Goal: Task Accomplishment & Management: Use online tool/utility

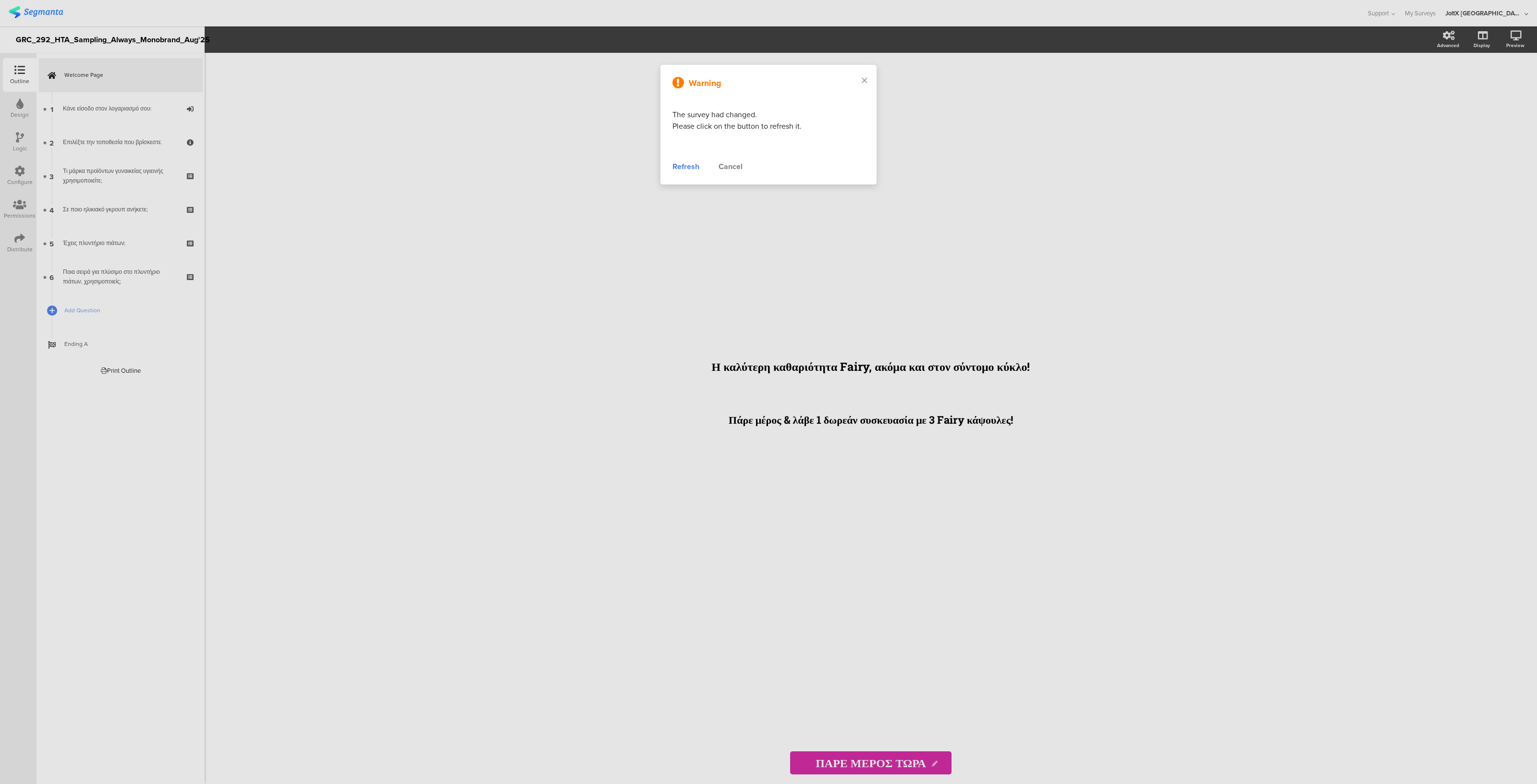
click at [689, 169] on div "Refresh" at bounding box center [686, 166] width 27 height 11
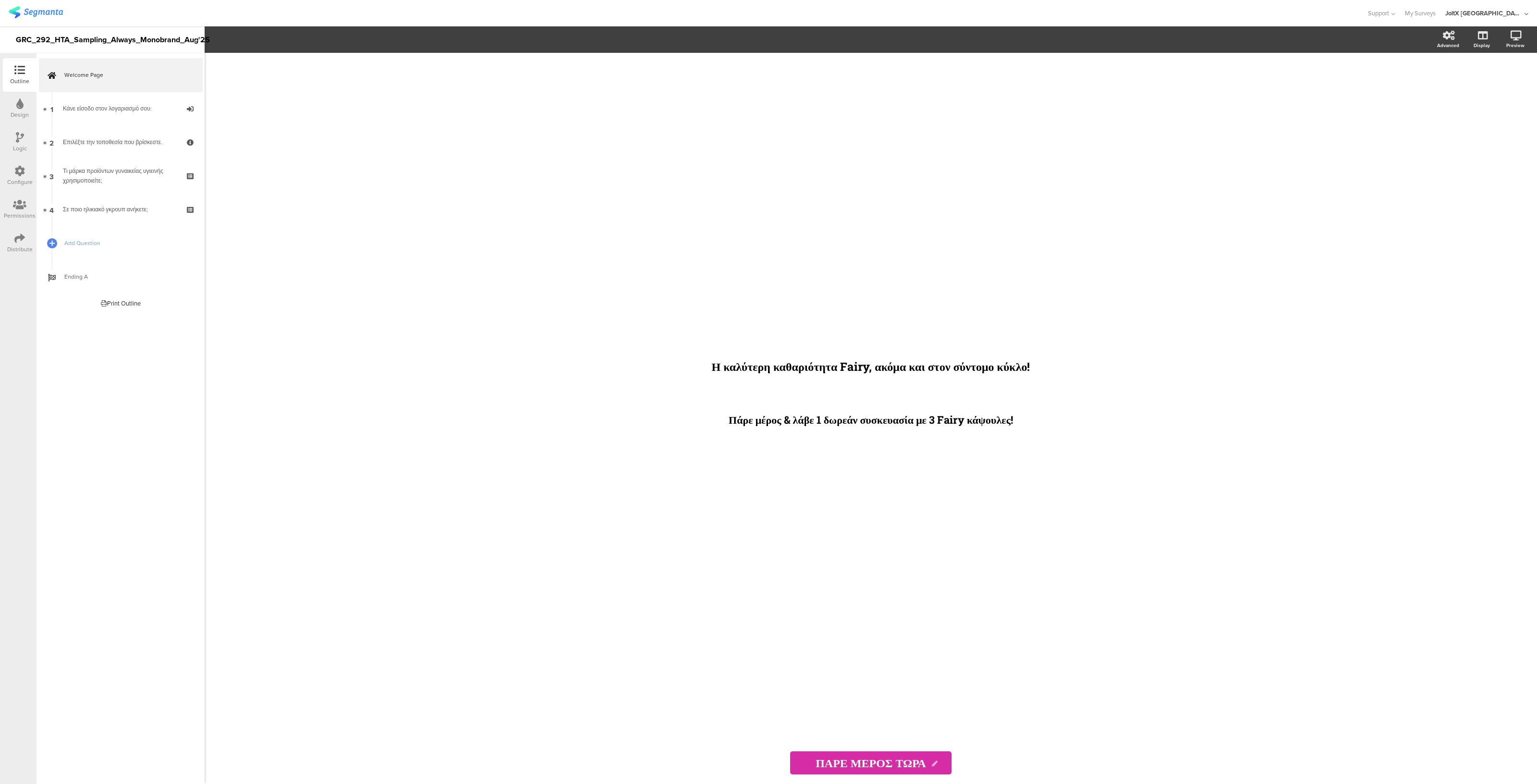
click at [18, 174] on icon at bounding box center [20, 171] width 11 height 11
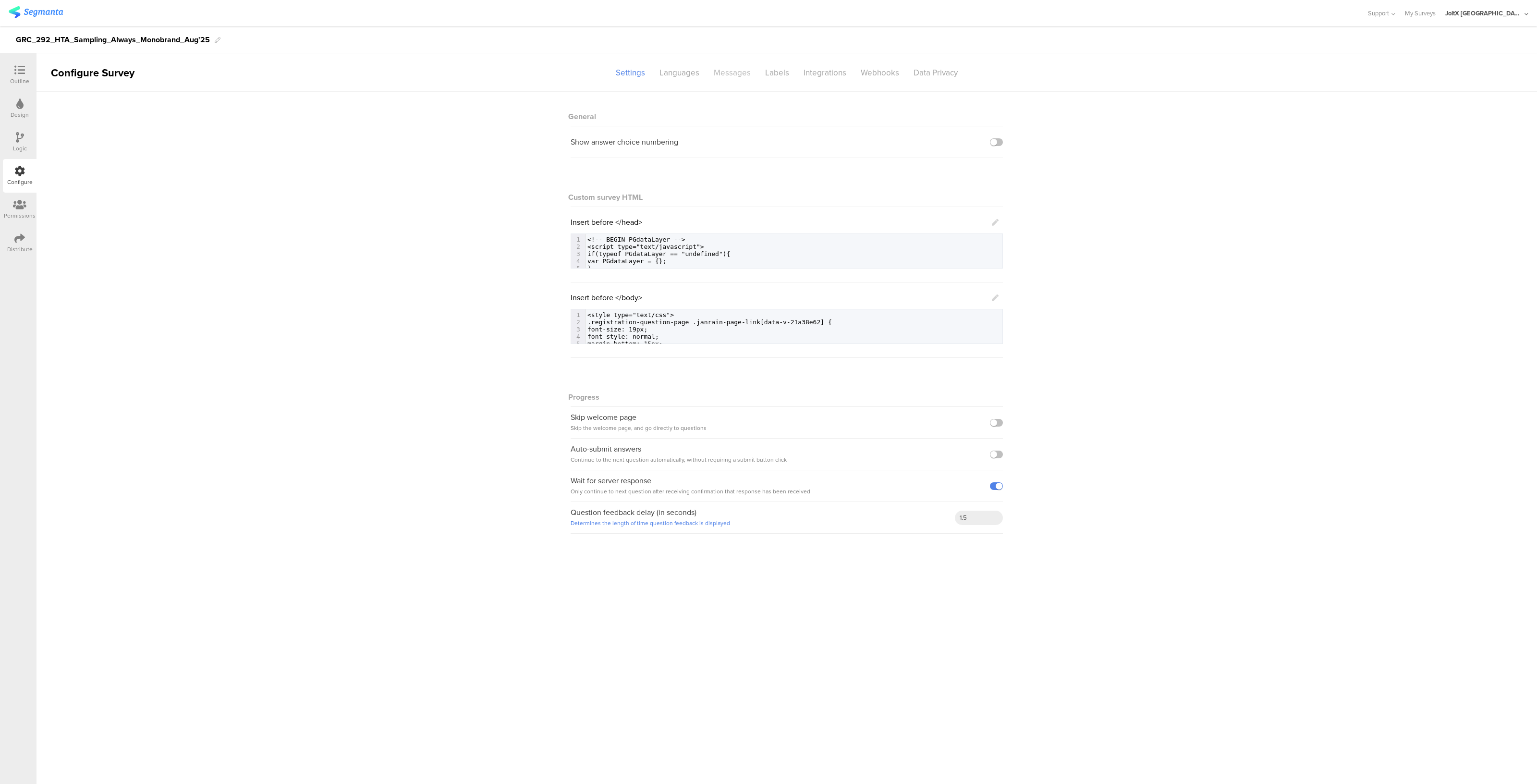
click at [746, 67] on div "Messages" at bounding box center [732, 73] width 51 height 17
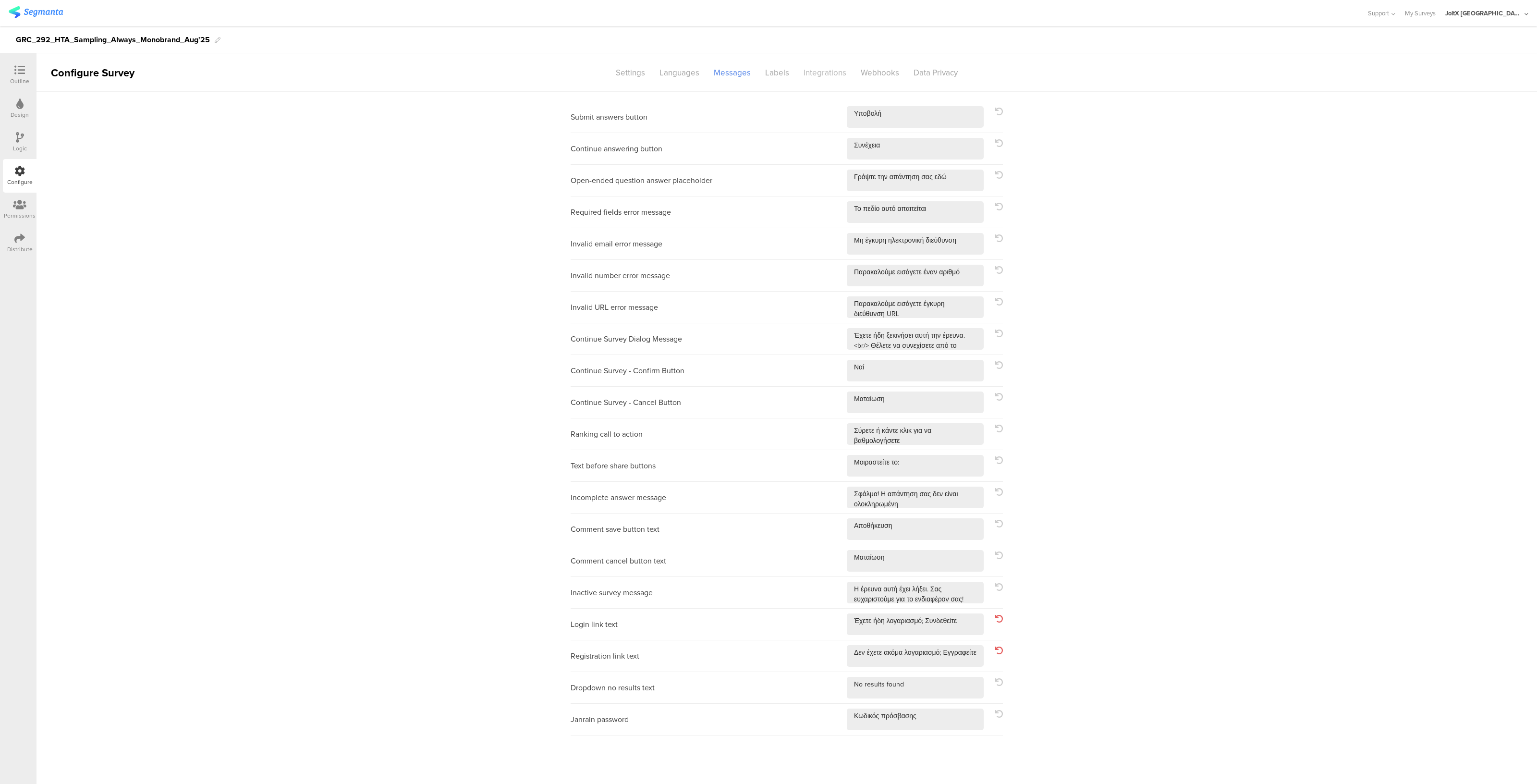
click at [835, 69] on div "Integrations" at bounding box center [825, 73] width 57 height 17
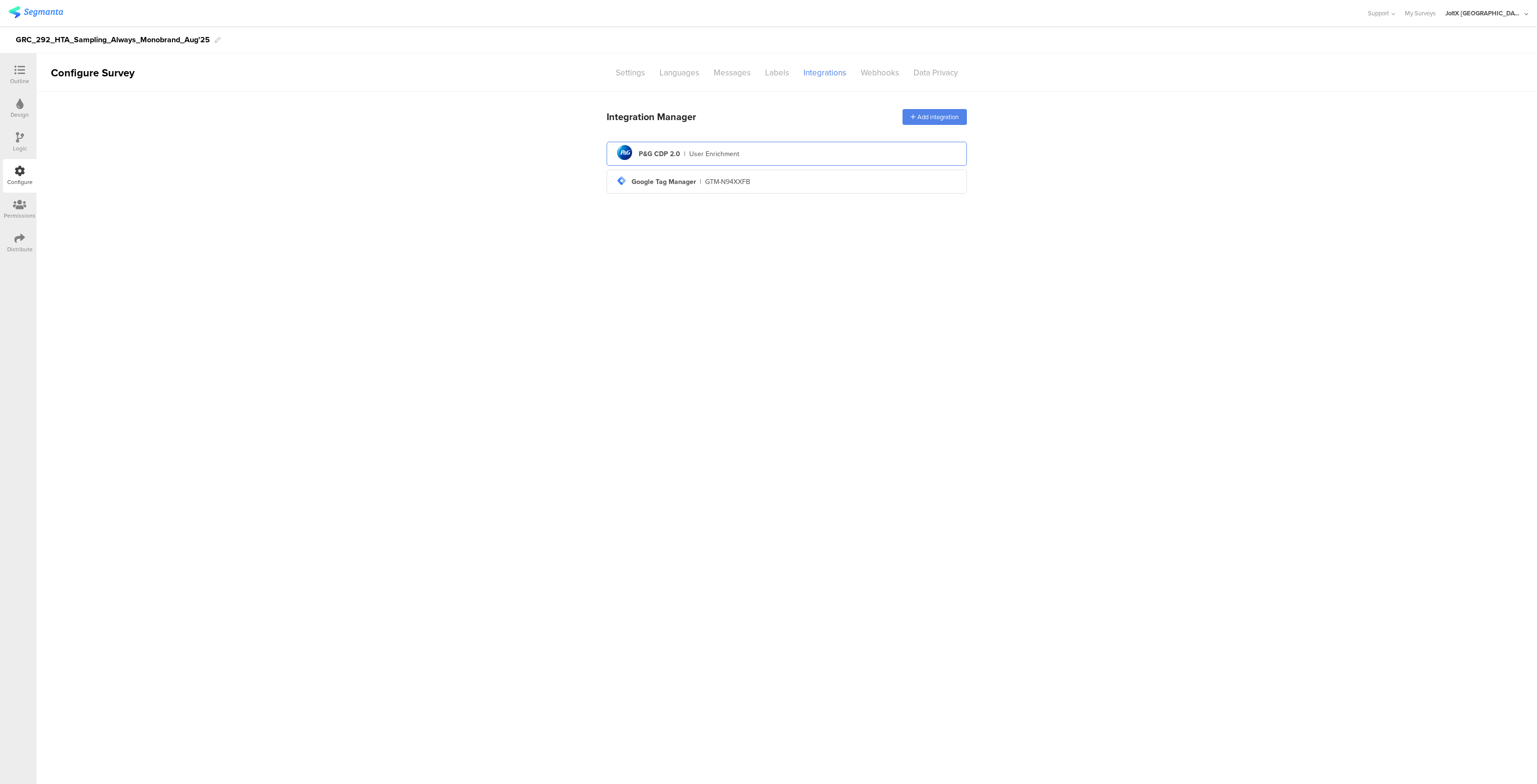
click at [757, 153] on div "pg logo P&G CDP 2.0 | User Enrichment" at bounding box center [787, 153] width 345 height 23
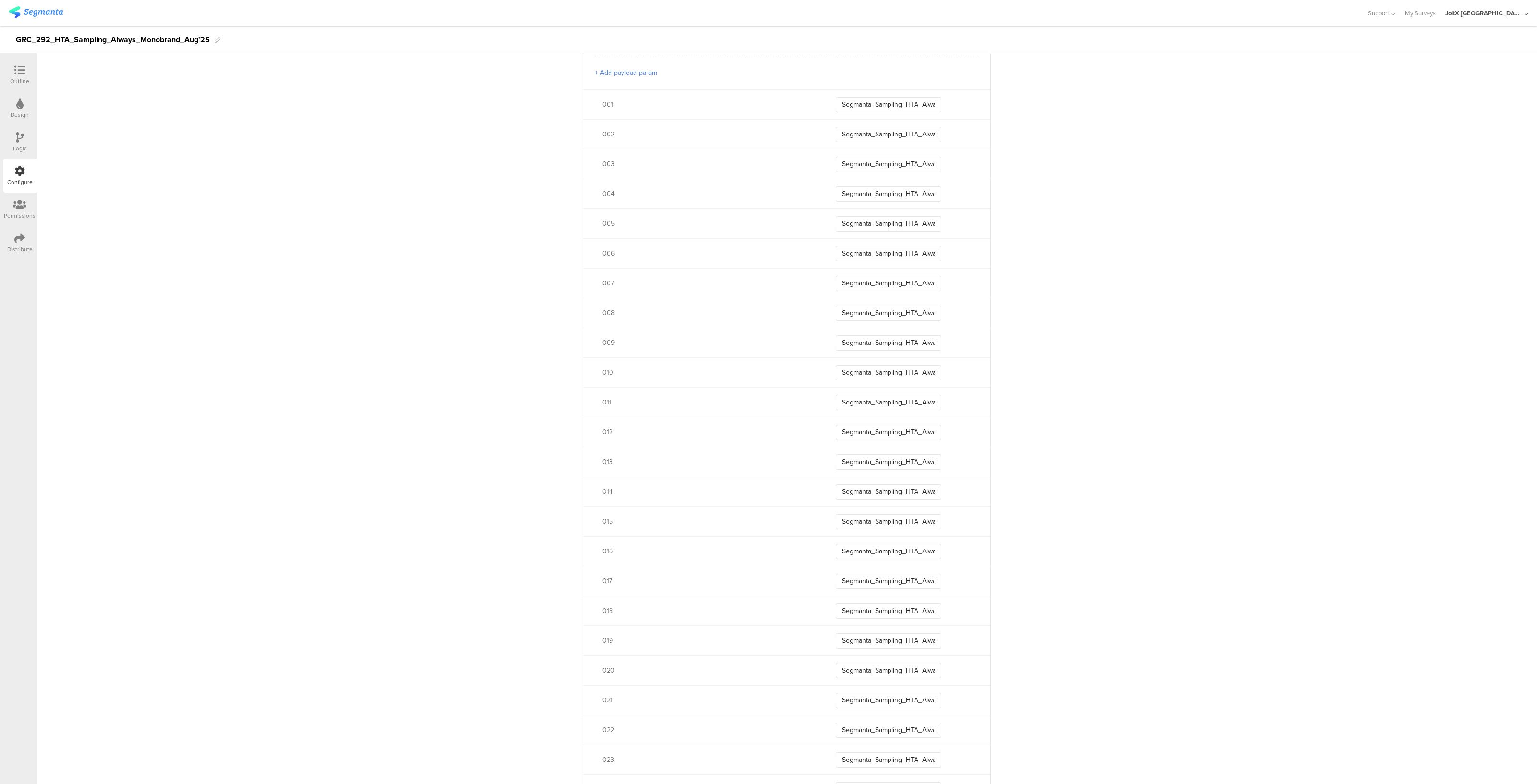
scroll to position [468, 0]
click at [881, 359] on input "Segmanta_Sampling_HTA_Always_Aug25_010" at bounding box center [888, 363] width 106 height 16
click at [879, 360] on input "Segmanta_Sampling_HTA_Always_Aug25_010" at bounding box center [888, 363] width 106 height 16
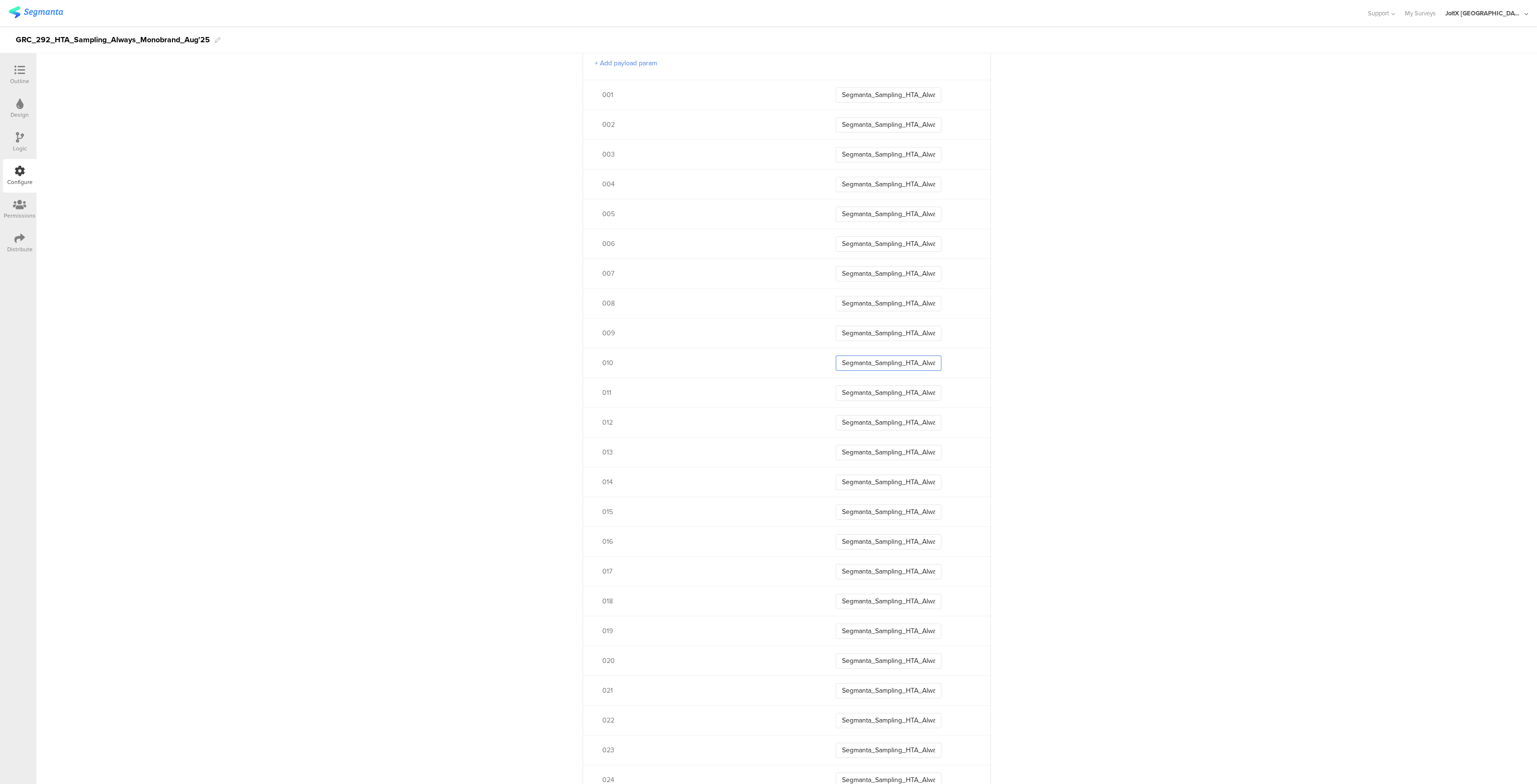
click at [854, 361] on input "Segmanta_Sampling_HTA_Always_Aug25_010" at bounding box center [888, 363] width 106 height 16
click at [671, 134] on div "002 Segmanta_Sampling_HTA_Always_Aug25_002" at bounding box center [786, 125] width 408 height 30
